Goal: Communication & Community: Answer question/provide support

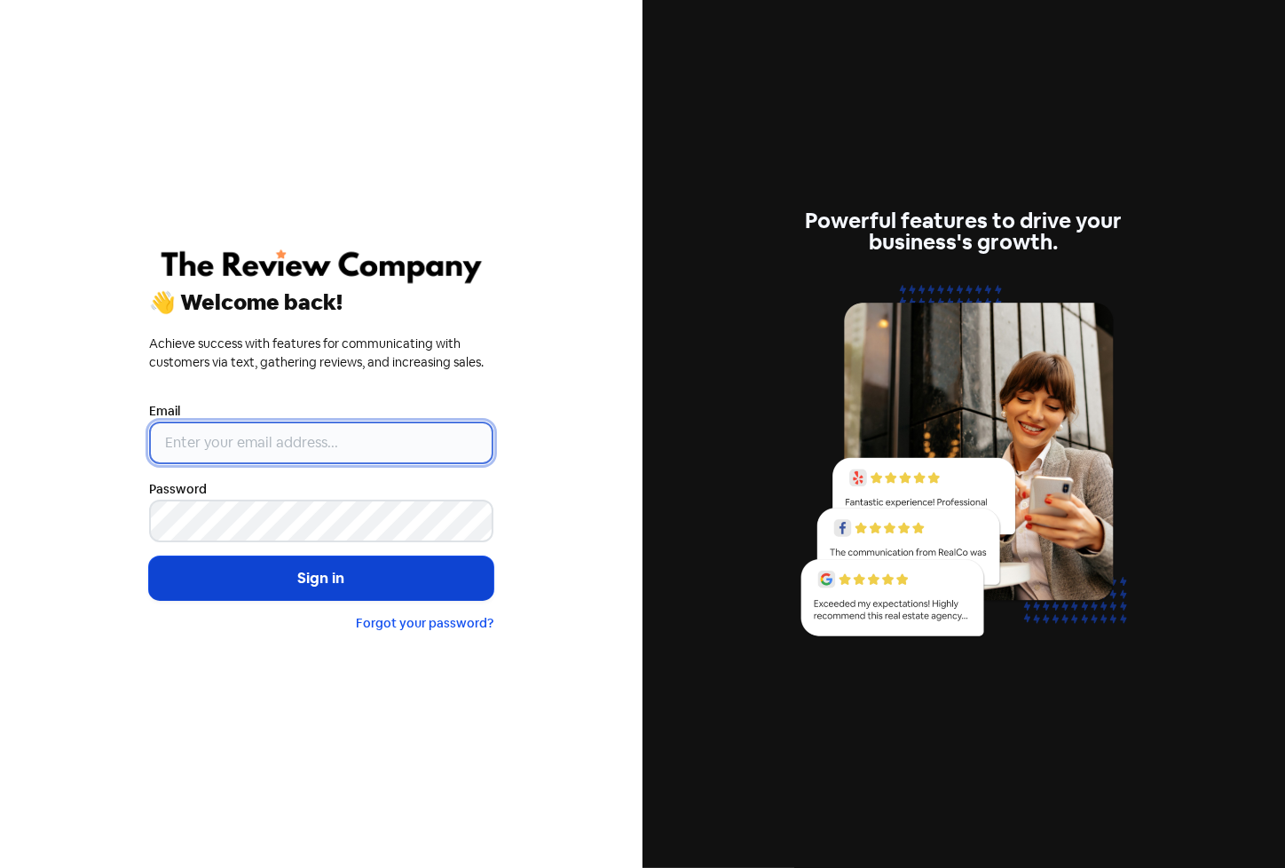
type input "[PERSON_NAME][EMAIL_ADDRESS][PERSON_NAME][DOMAIN_NAME]"
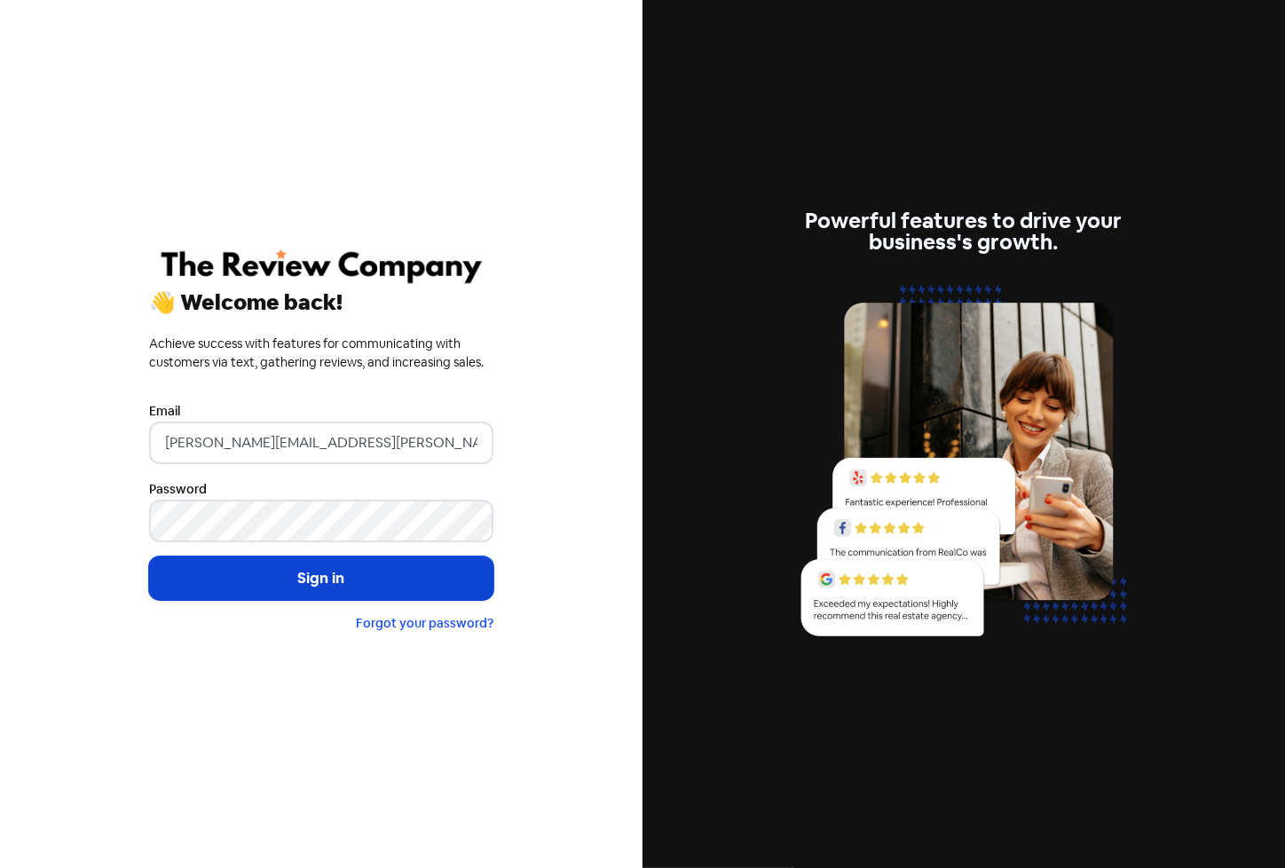
click at [368, 583] on button "Sign in" at bounding box center [321, 578] width 344 height 44
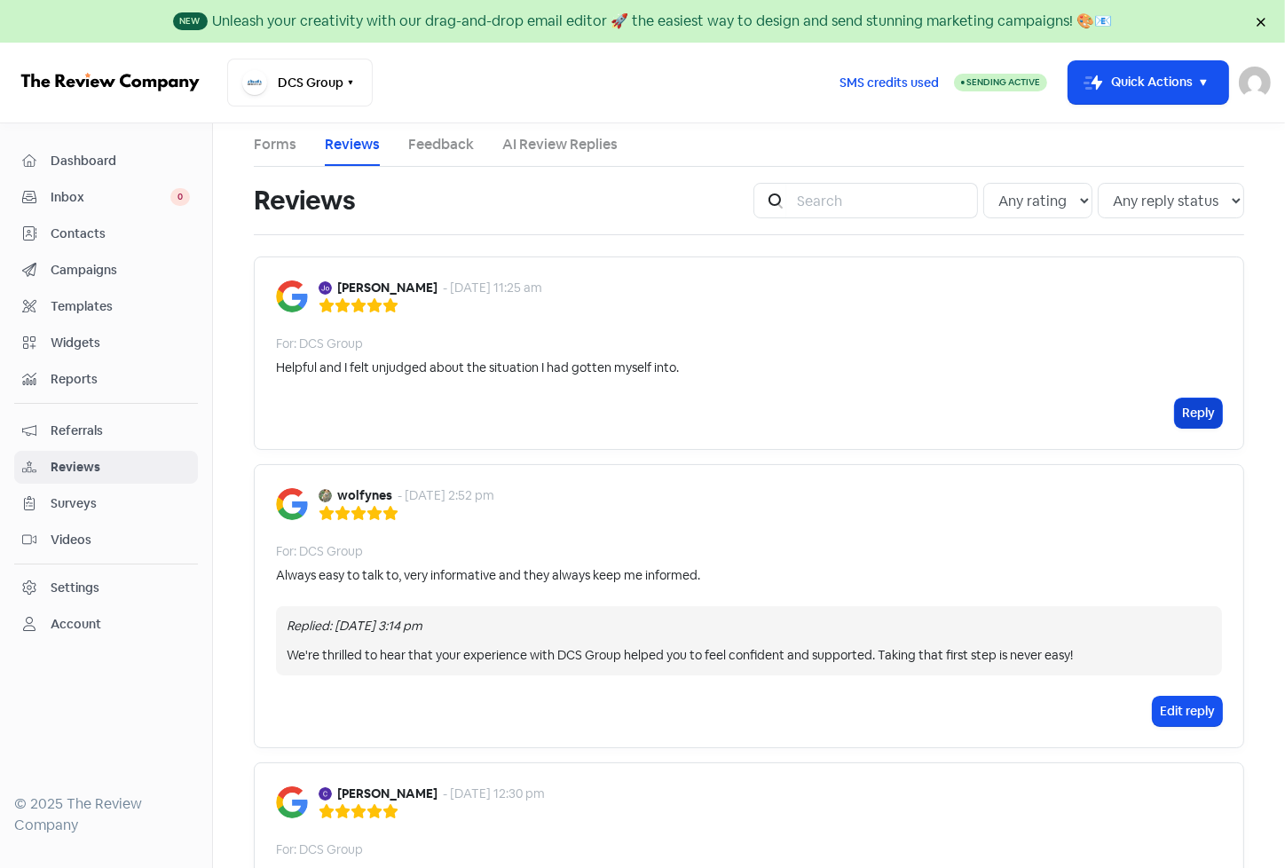
click at [1187, 416] on button "Reply" at bounding box center [1198, 412] width 47 height 29
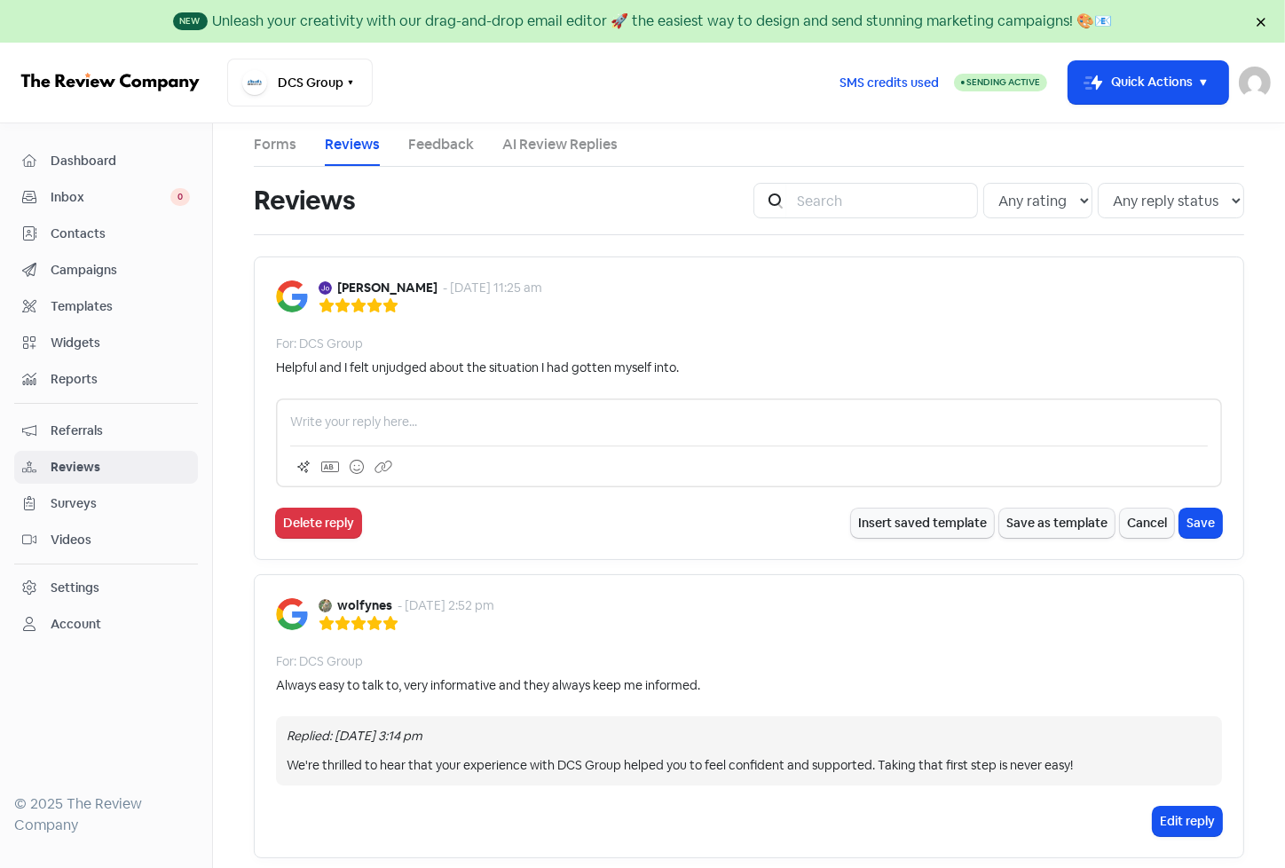
click at [511, 422] on p at bounding box center [749, 422] width 918 height 19
click at [593, 422] on p "Hi Jo, getting help with debt isn't easy - but you did it! We're happy we could…" at bounding box center [749, 422] width 918 height 19
click at [669, 423] on p "Hi Jo, getting help with debt isn't easy - but you did it! We're happy we could…" at bounding box center [749, 422] width 918 height 19
click at [1205, 524] on button "Save" at bounding box center [1200, 523] width 43 height 29
